Goal: Task Accomplishment & Management: Use online tool/utility

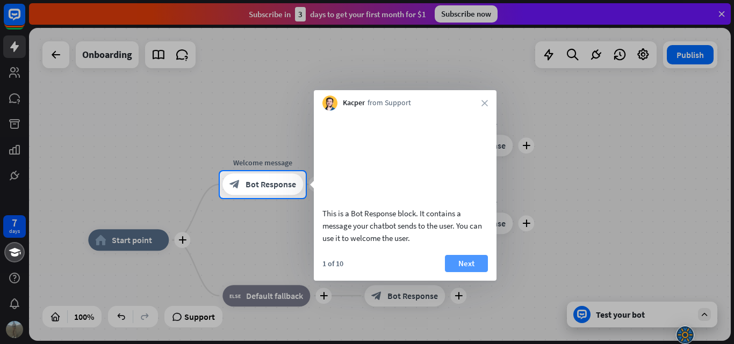
click at [470, 259] on div "This is a Bot Response block. It contains a message your chatbot sends to the u…" at bounding box center [405, 196] width 183 height 170
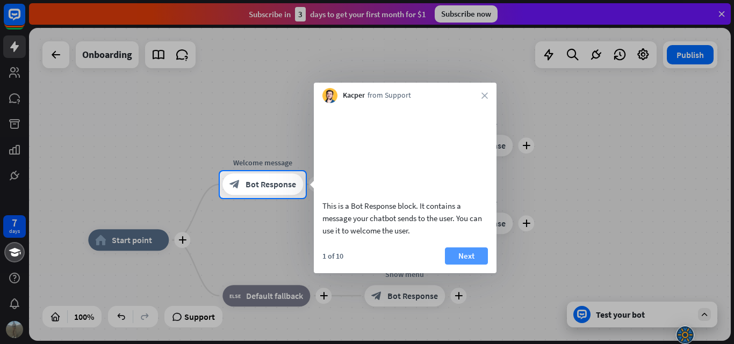
click at [468, 265] on button "Next" at bounding box center [466, 256] width 43 height 17
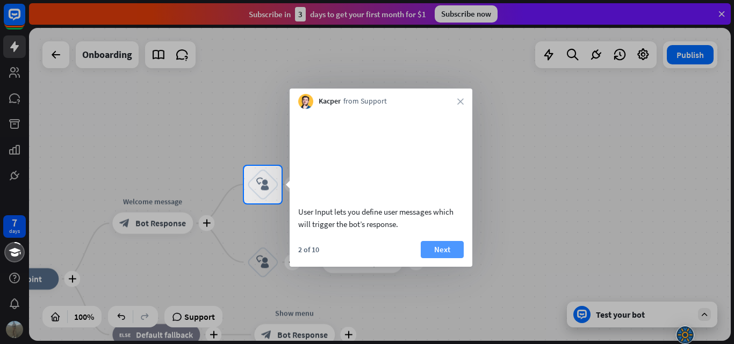
click at [462, 258] on button "Next" at bounding box center [442, 249] width 43 height 17
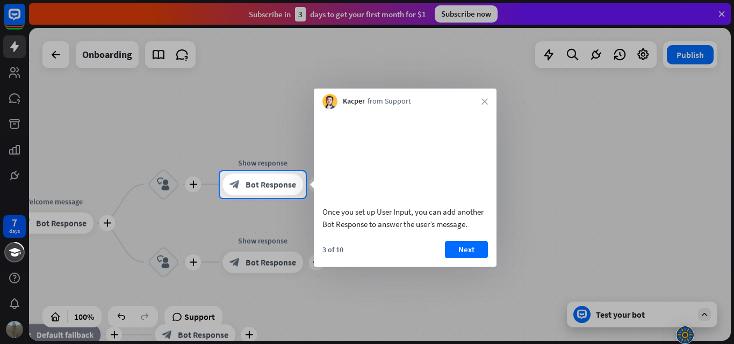
click at [462, 258] on button "Next" at bounding box center [466, 249] width 43 height 17
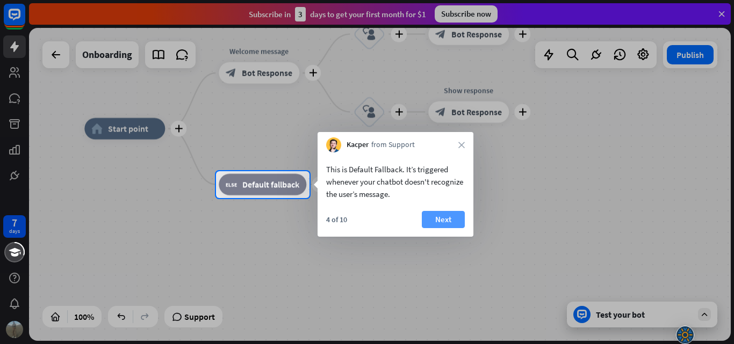
click at [446, 226] on button "Next" at bounding box center [443, 219] width 43 height 17
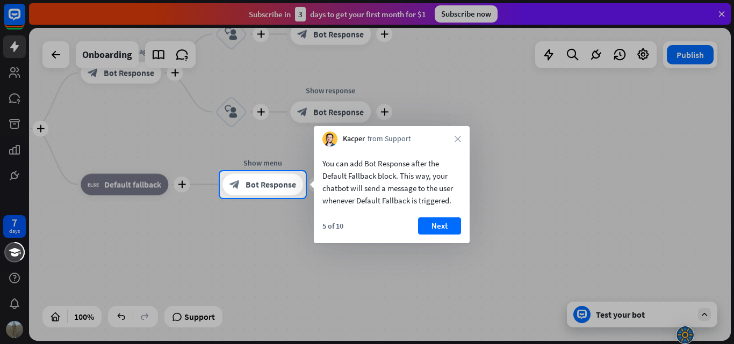
click at [446, 226] on button "Next" at bounding box center [439, 226] width 43 height 17
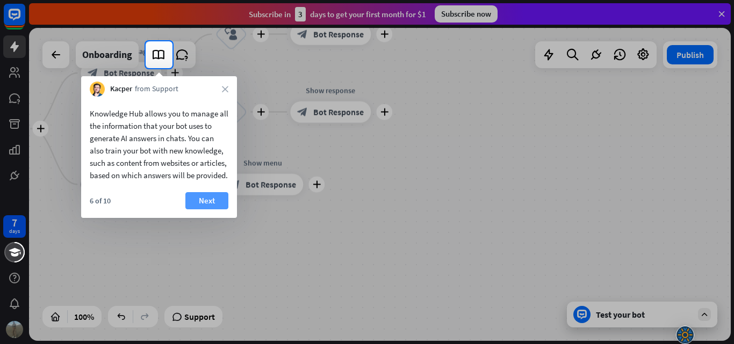
click at [203, 210] on button "Next" at bounding box center [206, 200] width 43 height 17
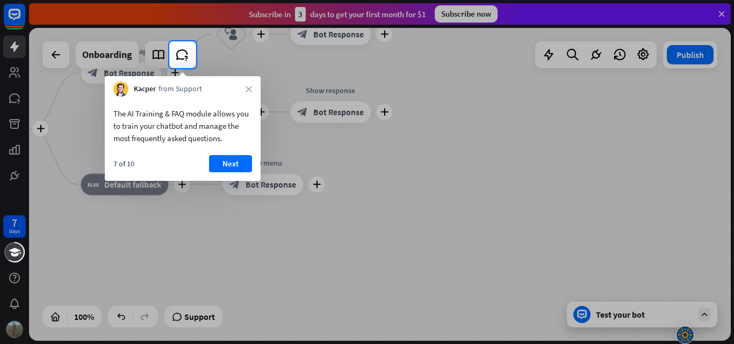
click at [221, 174] on div "7 of 10 Next" at bounding box center [183, 168] width 156 height 26
click at [227, 165] on button "Next" at bounding box center [230, 163] width 43 height 17
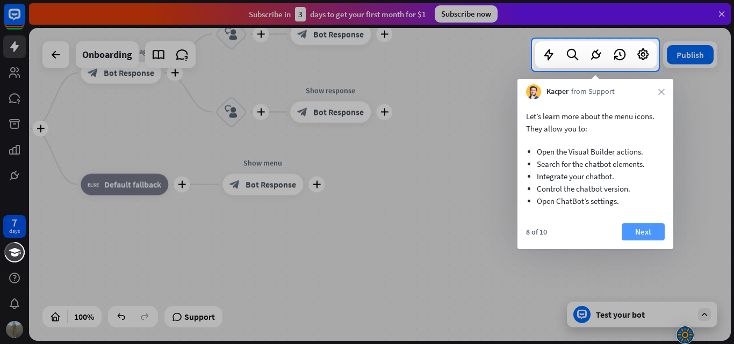
click at [649, 229] on button "Next" at bounding box center [643, 231] width 43 height 17
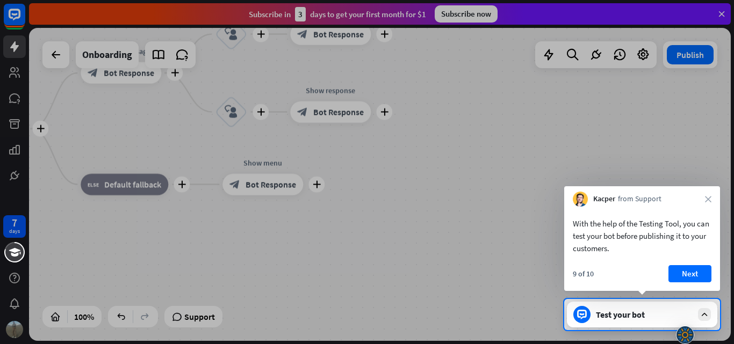
click at [676, 271] on button "Next" at bounding box center [689, 273] width 43 height 17
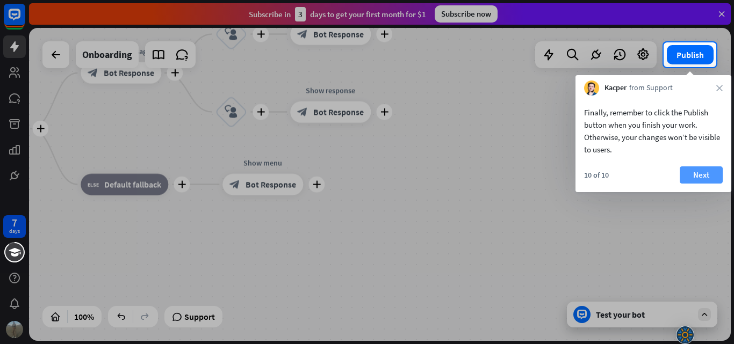
click at [700, 177] on button "Next" at bounding box center [701, 175] width 43 height 17
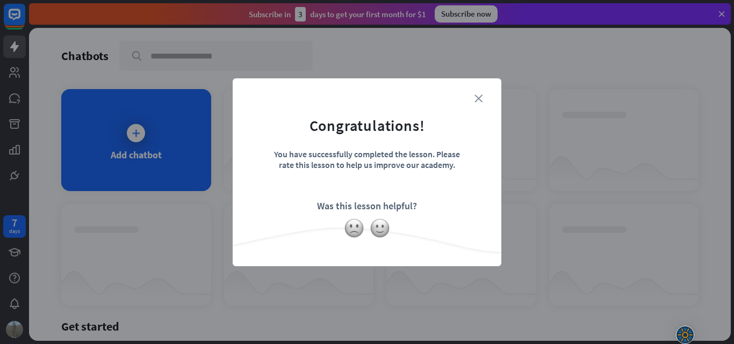
click at [480, 96] on icon "close" at bounding box center [478, 99] width 8 height 8
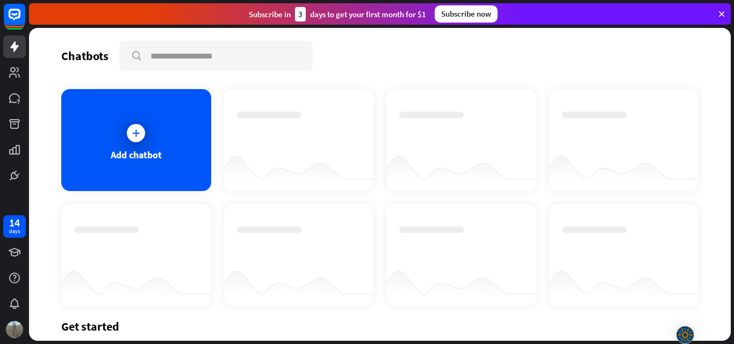
click at [449, 17] on div "Subscribe now" at bounding box center [466, 13] width 63 height 17
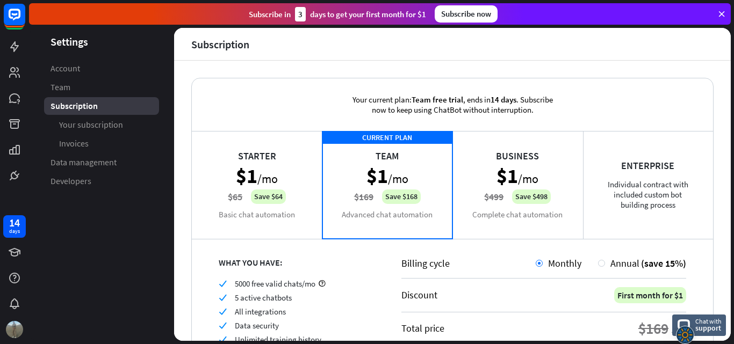
click at [209, 16] on div "Subscribe [DATE] to get your first month for $1 Subscribe now" at bounding box center [380, 13] width 702 height 21
click at [719, 7] on div "Subscribe [DATE] to get your first month for $1 Subscribe now" at bounding box center [380, 13] width 702 height 21
click at [723, 13] on icon at bounding box center [722, 14] width 10 height 10
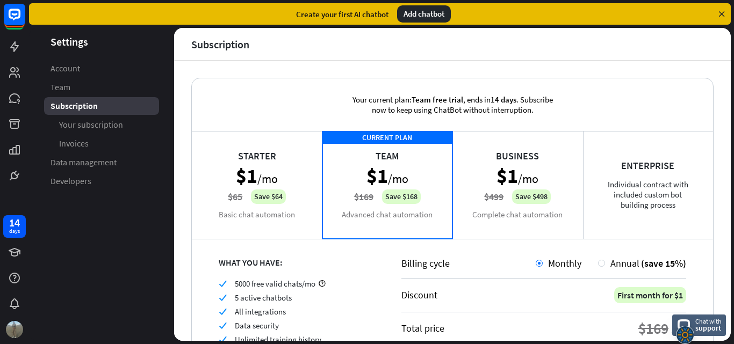
click at [722, 15] on icon at bounding box center [722, 14] width 10 height 10
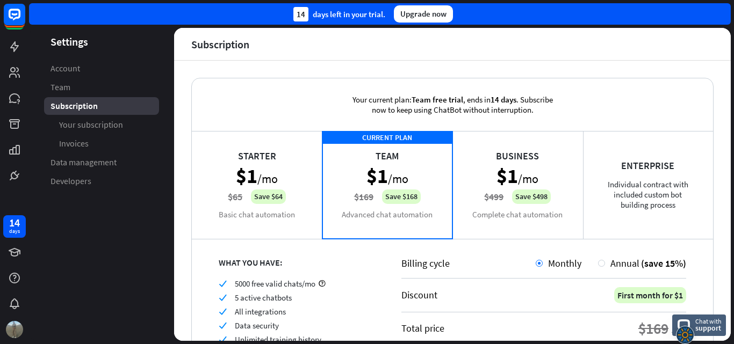
click at [96, 279] on aside "Settings Account Team Subscription Your subscription Invoices Data management D…" at bounding box center [101, 184] width 145 height 313
click at [17, 339] on div at bounding box center [14, 330] width 23 height 23
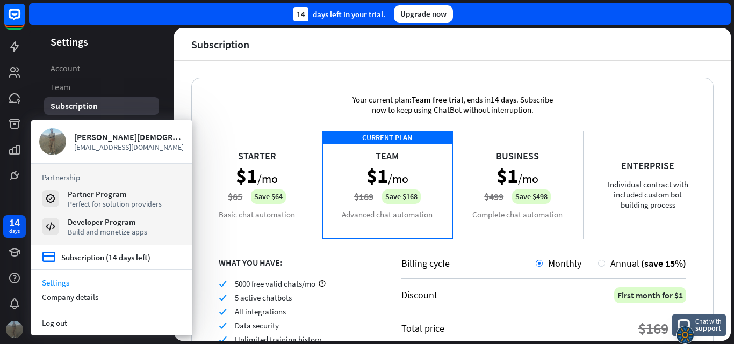
click at [17, 339] on div at bounding box center [14, 330] width 23 height 23
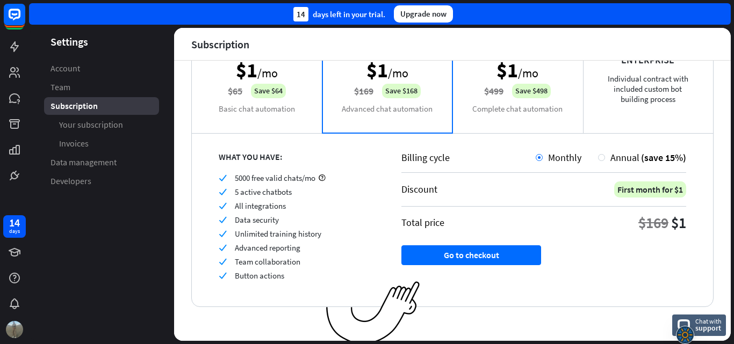
scroll to position [110, 0]
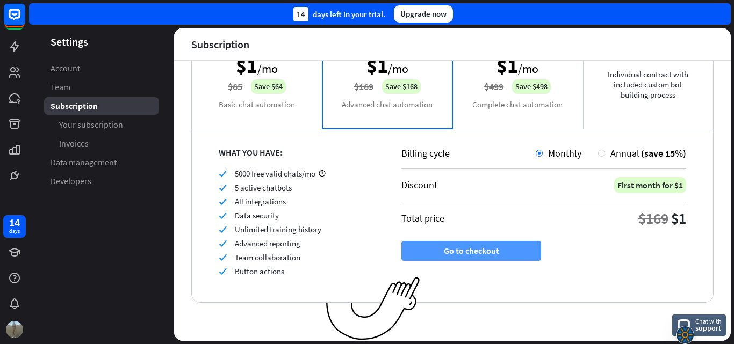
click at [473, 253] on button "Go to checkout" at bounding box center [471, 251] width 140 height 20
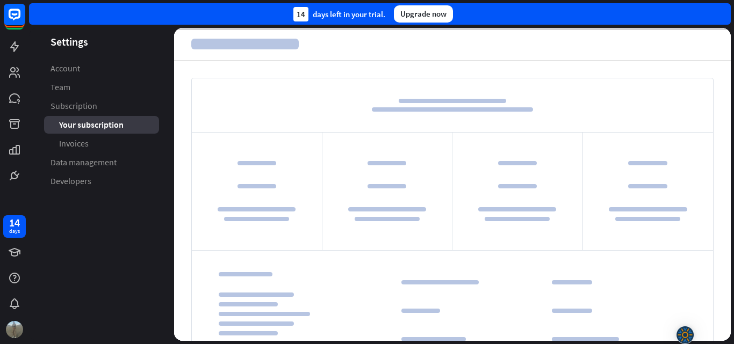
drag, startPoint x: 646, startPoint y: 48, endPoint x: 552, endPoint y: 48, distance: 94.6
click at [552, 48] on header at bounding box center [452, 44] width 557 height 32
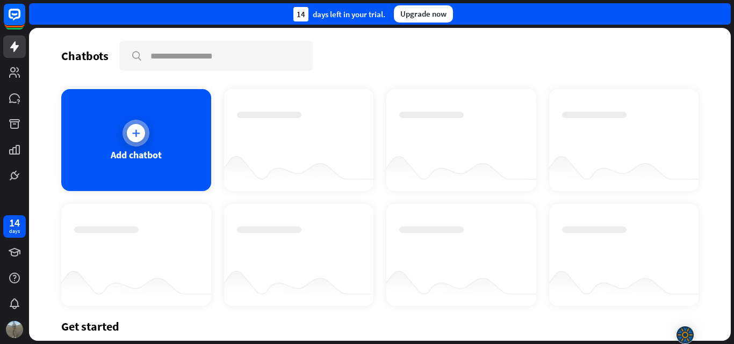
click at [132, 132] on icon at bounding box center [136, 133] width 11 height 11
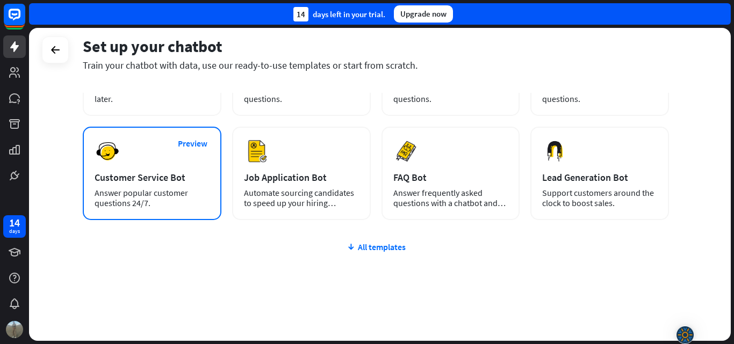
scroll to position [131, 0]
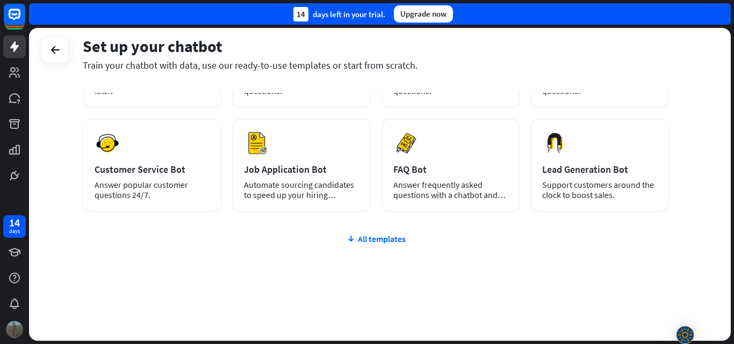
click at [18, 333] on img at bounding box center [14, 329] width 17 height 17
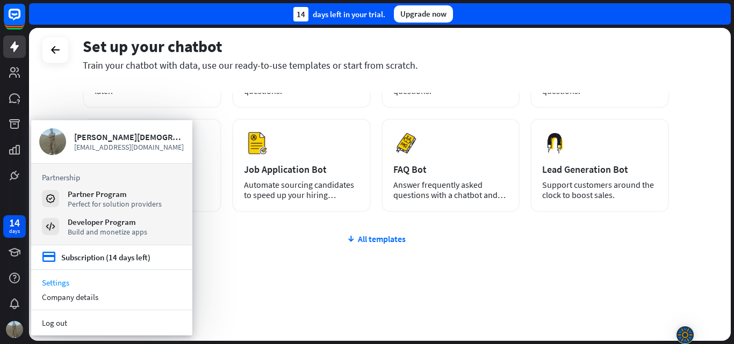
click at [54, 279] on link "Settings" at bounding box center [111, 283] width 161 height 15
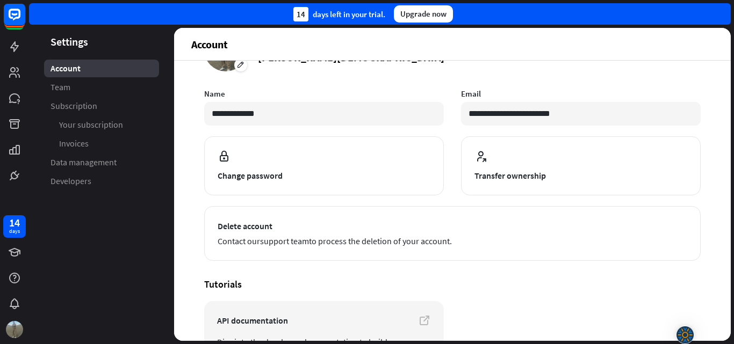
scroll to position [132, 0]
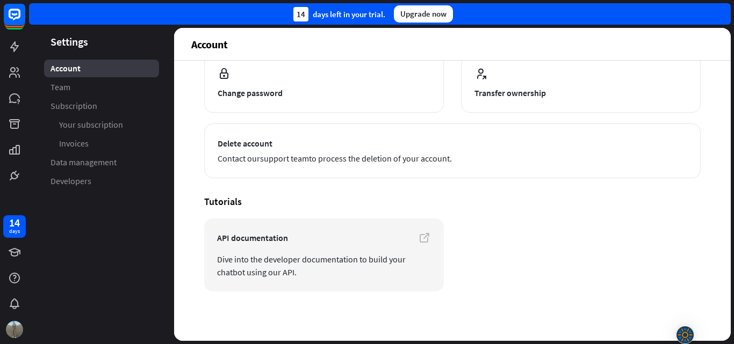
click at [131, 285] on aside "Settings Account Team Subscription Your subscription Invoices Data management D…" at bounding box center [101, 184] width 145 height 313
click at [15, 331] on img at bounding box center [14, 329] width 17 height 17
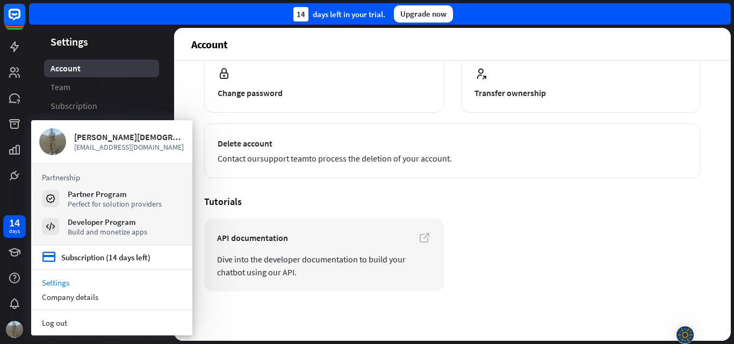
click at [49, 278] on link "Settings" at bounding box center [111, 283] width 161 height 15
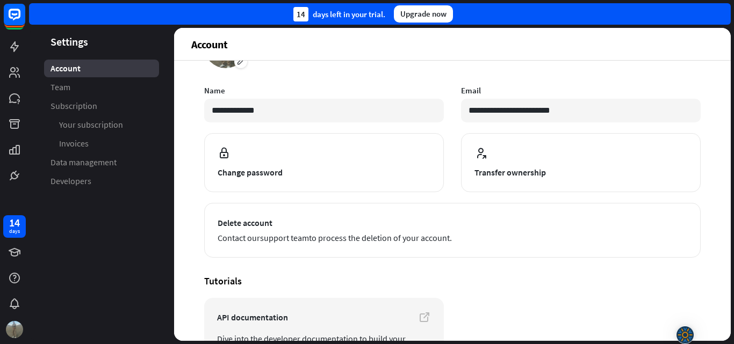
scroll to position [0, 0]
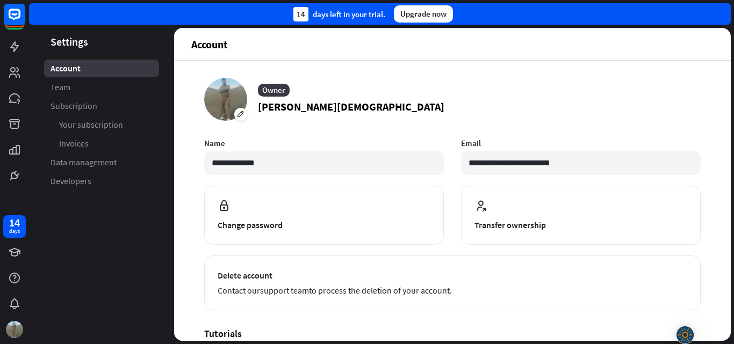
click at [72, 287] on aside "Settings Account Team Subscription Your subscription Invoices Data management D…" at bounding box center [101, 184] width 145 height 313
click at [9, 324] on img at bounding box center [14, 329] width 17 height 17
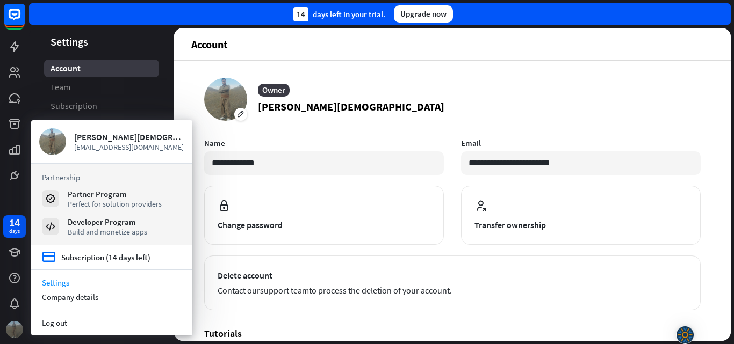
click at [13, 325] on img at bounding box center [14, 329] width 17 height 17
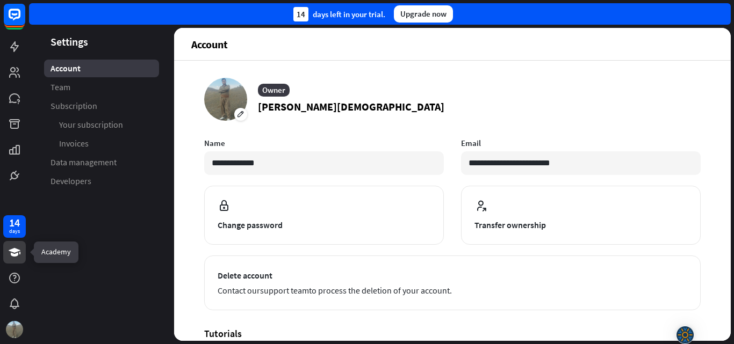
click at [16, 254] on icon at bounding box center [14, 252] width 13 height 13
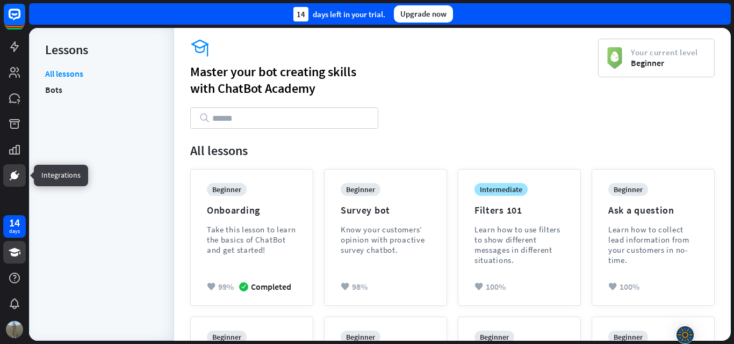
click at [13, 178] on icon at bounding box center [14, 175] width 6 height 6
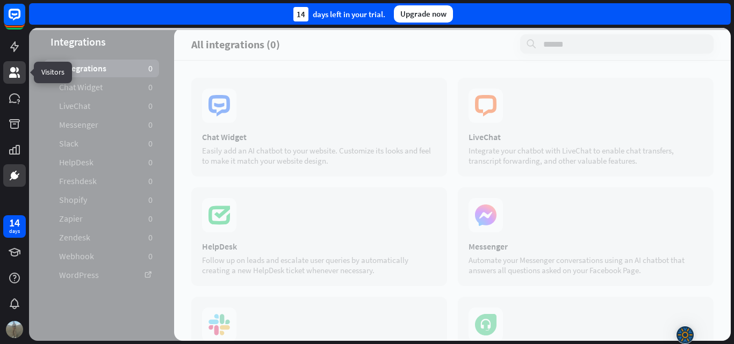
click at [17, 73] on icon at bounding box center [14, 72] width 13 height 13
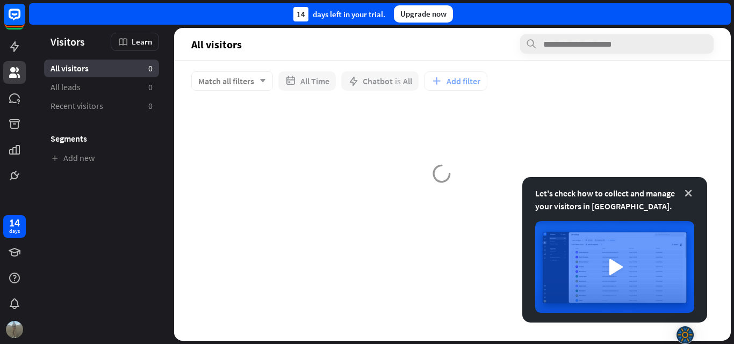
click at [688, 199] on icon at bounding box center [688, 193] width 11 height 11
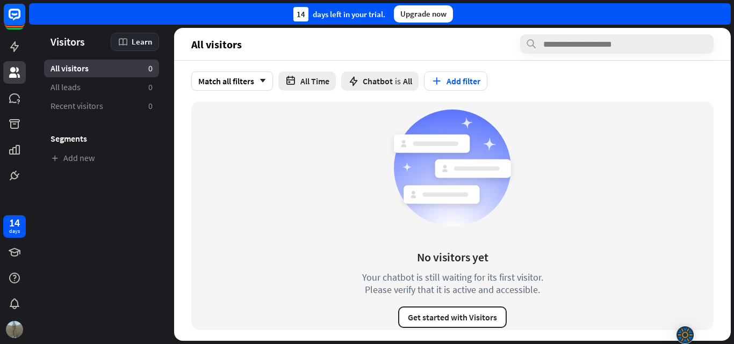
click at [131, 41] on div "Learn" at bounding box center [135, 42] width 48 height 18
click at [292, 206] on div "No visitors yet Your chatbot is still waiting for its first visitor. Please ver…" at bounding box center [452, 216] width 522 height 229
click at [152, 287] on aside "Visitors Learn All visitors 0 All leads 0 Recent visitors 0 Segments Add new" at bounding box center [101, 184] width 145 height 313
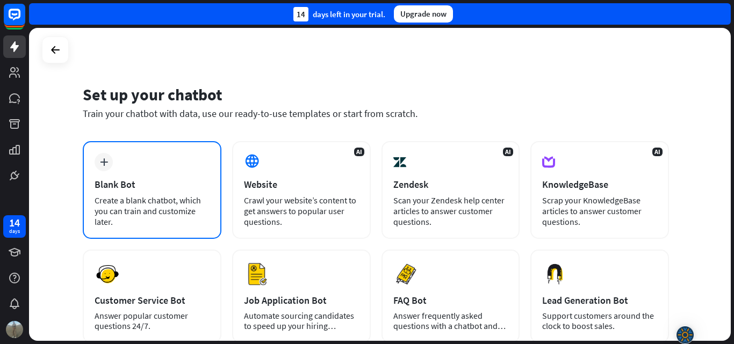
click at [118, 178] on div "plus Blank Bot Create a blank chatbot, which you can train and customize later." at bounding box center [152, 190] width 139 height 98
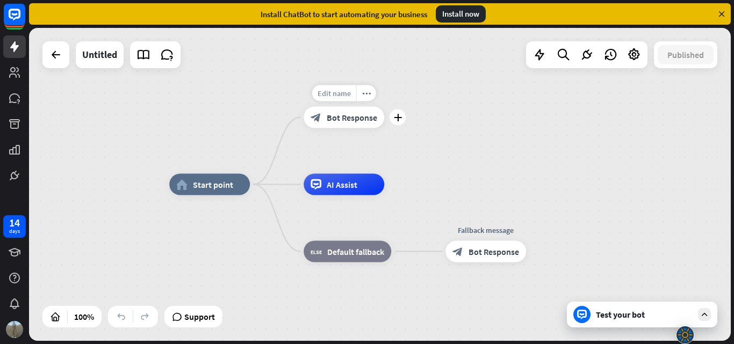
click at [355, 91] on div "Edit name" at bounding box center [334, 93] width 44 height 16
click at [350, 92] on input "**********" at bounding box center [343, 93] width 75 height 15
type input "*"
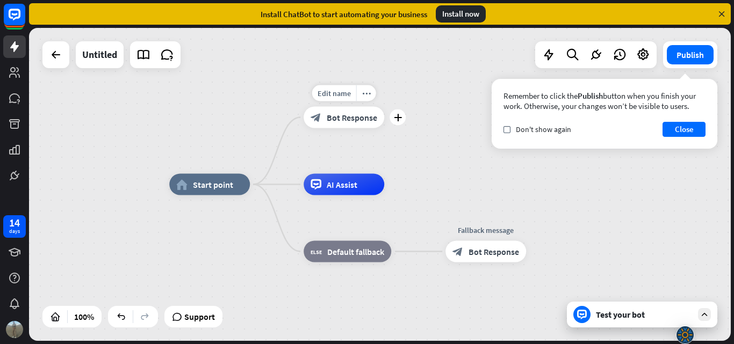
click at [350, 92] on span "Edit name" at bounding box center [334, 94] width 33 height 10
type input "*****"
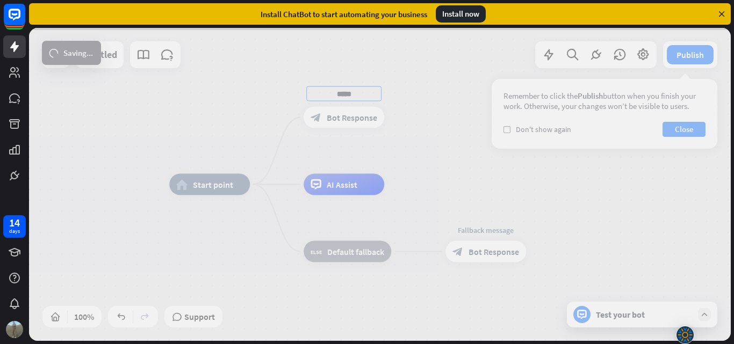
click at [337, 161] on div "home_2 Start point ***** block_bot_response Bot Response Edit name more_horiz A…" at bounding box center [380, 184] width 702 height 313
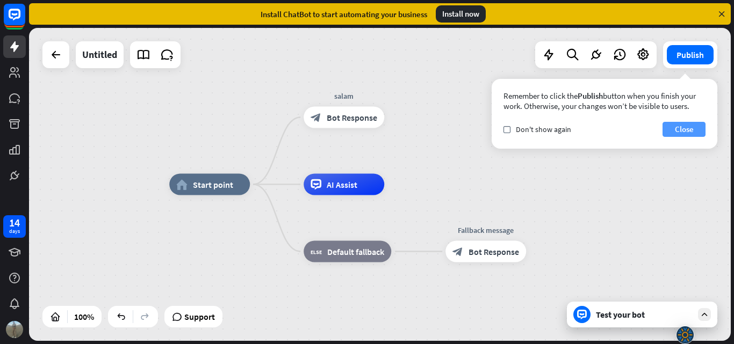
click at [685, 128] on button "Close" at bounding box center [683, 129] width 43 height 15
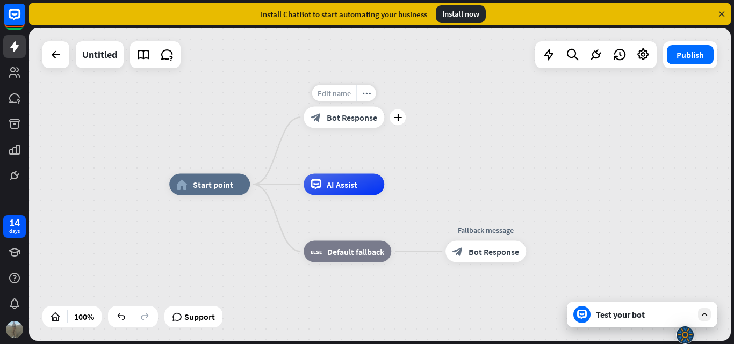
click at [340, 96] on span "Edit name" at bounding box center [334, 94] width 33 height 10
click at [400, 119] on icon "plus" at bounding box center [398, 118] width 8 height 8
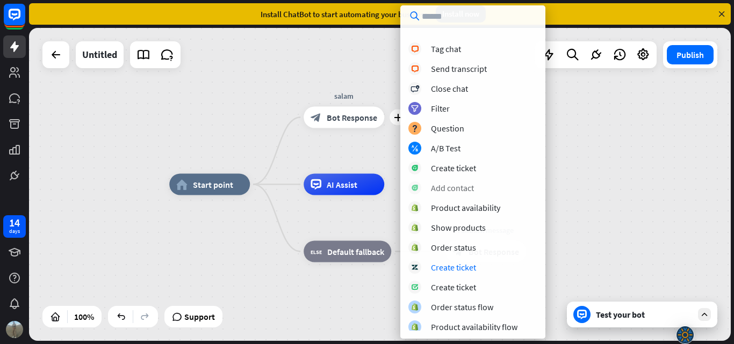
scroll to position [294, 0]
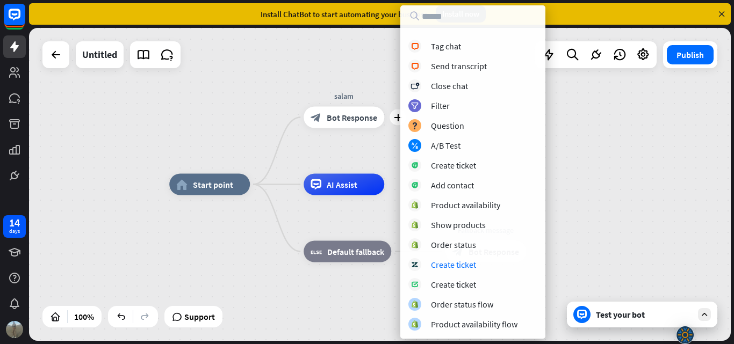
click at [628, 174] on div "home_2 Start point plus salam block_bot_response Bot Response AI Assist block_f…" at bounding box center [380, 184] width 702 height 313
